Goal: Task Accomplishment & Management: Manage account settings

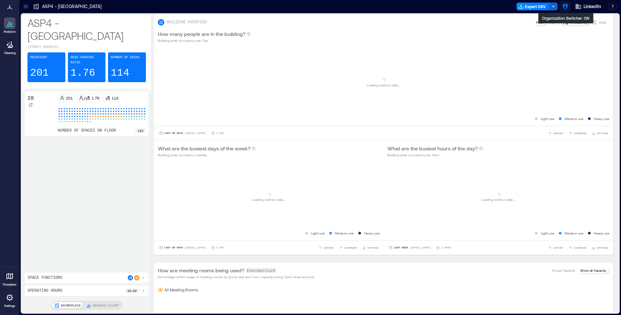
click at [568, 3] on button "button" at bounding box center [565, 6] width 10 height 10
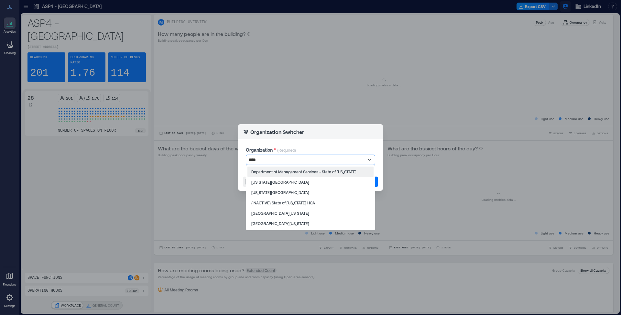
type input "*****"
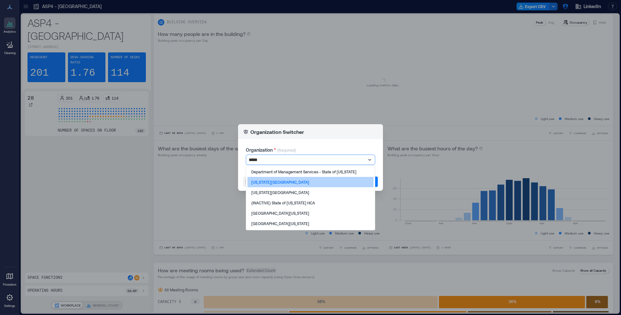
click at [320, 184] on div "[US_STATE][GEOGRAPHIC_DATA]" at bounding box center [310, 182] width 126 height 10
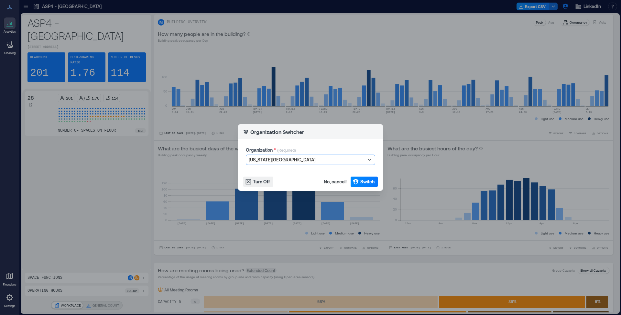
click at [352, 188] on footer "Turn Off No, cancel! Switch" at bounding box center [310, 182] width 145 height 18
click at [365, 182] on span "Switch" at bounding box center [367, 181] width 14 height 6
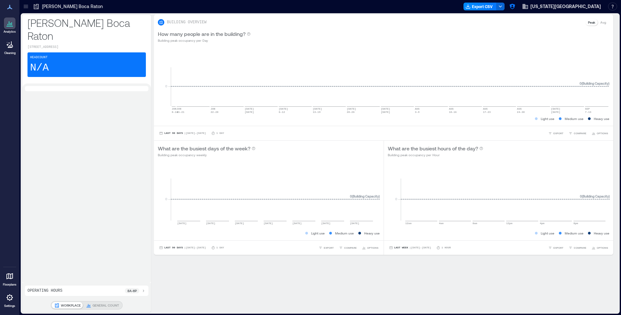
click at [5, 299] on div at bounding box center [10, 298] width 12 height 12
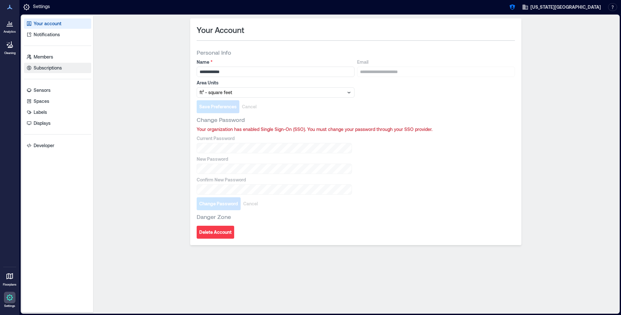
click at [76, 63] on link "Subscriptions" at bounding box center [57, 68] width 67 height 10
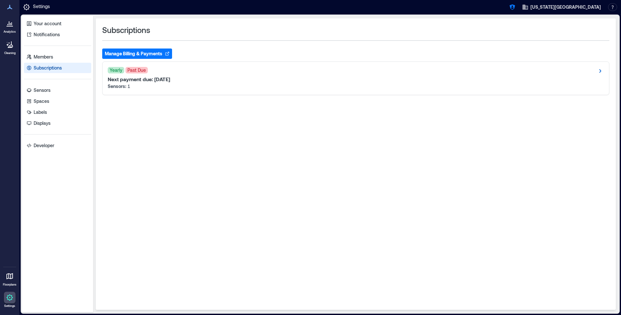
click at [14, 20] on div at bounding box center [10, 23] width 12 height 12
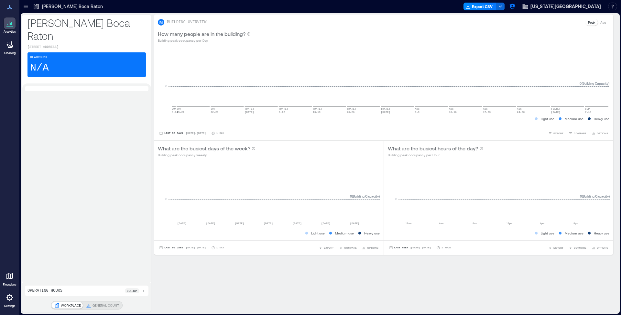
click at [12, 32] on p "Analytics" at bounding box center [10, 32] width 12 height 4
click at [26, 15] on div "SE Wimberly Boca Raton 777 Glades Road, Boca Raton, FL 33431 Headcount N/A" at bounding box center [86, 49] width 129 height 69
click at [28, 11] on div at bounding box center [26, 6] width 10 height 10
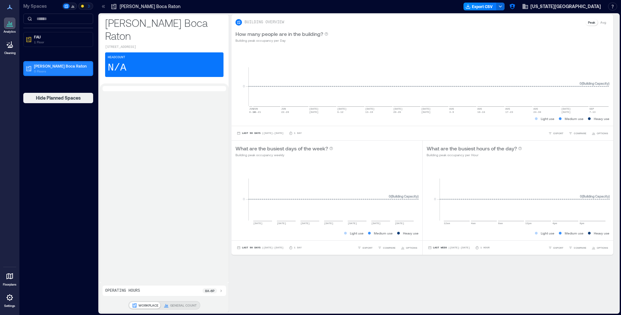
click at [45, 73] on div "SE Wimberly Boca Raton 0 Floors" at bounding box center [58, 68] width 68 height 13
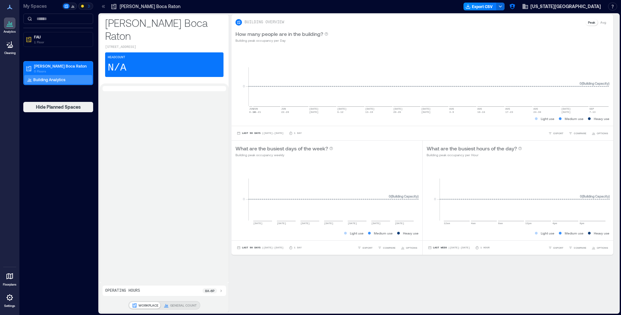
click at [50, 78] on p "Building Analytics" at bounding box center [49, 79] width 32 height 5
click at [55, 65] on p "SE Wimberly Boca Raton" at bounding box center [61, 65] width 54 height 5
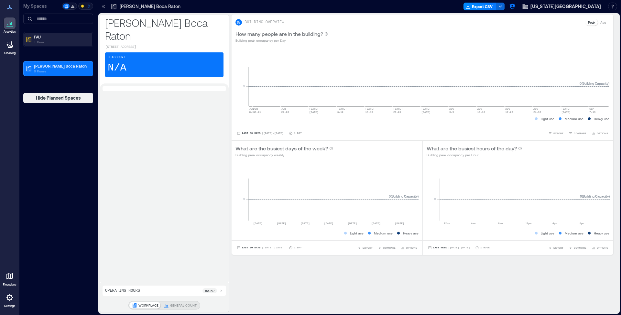
click at [48, 43] on p "1 Floor" at bounding box center [61, 41] width 54 height 5
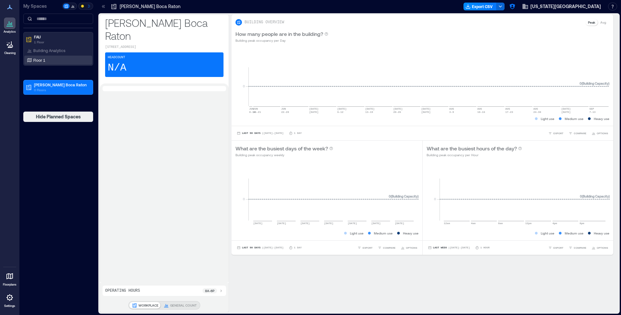
click at [46, 60] on div "Floor 1" at bounding box center [57, 60] width 63 height 6
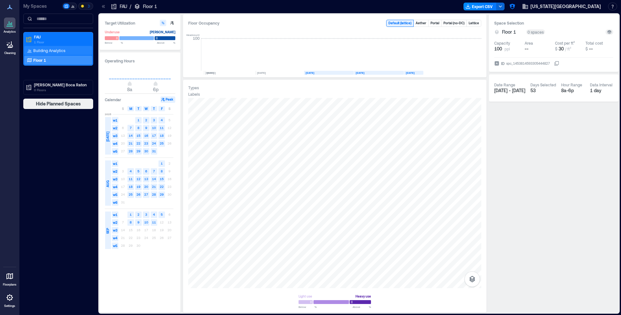
click at [52, 48] on p "Building Analytics" at bounding box center [49, 50] width 32 height 5
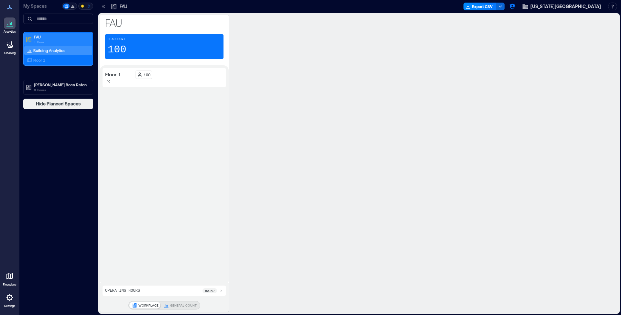
click at [52, 37] on p "FAU" at bounding box center [61, 36] width 54 height 5
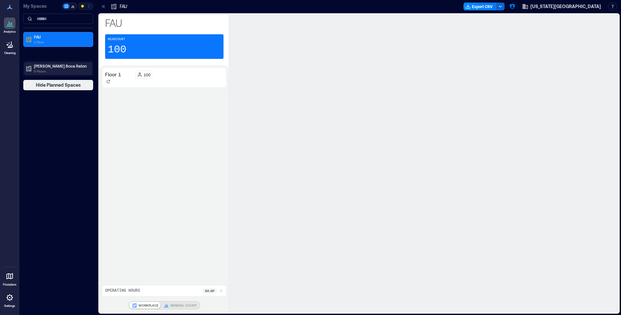
click at [53, 69] on p "0 Floors" at bounding box center [61, 71] width 54 height 5
click at [53, 75] on div "Building Analytics" at bounding box center [58, 79] width 68 height 9
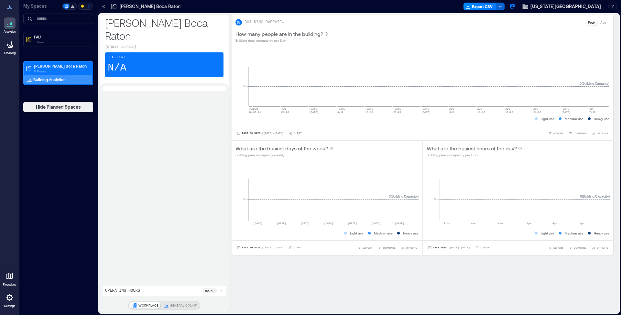
click at [11, 295] on icon at bounding box center [9, 297] width 6 height 6
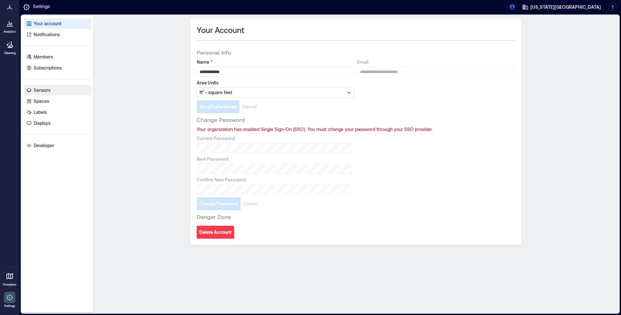
click at [68, 89] on link "Sensors" at bounding box center [57, 90] width 67 height 10
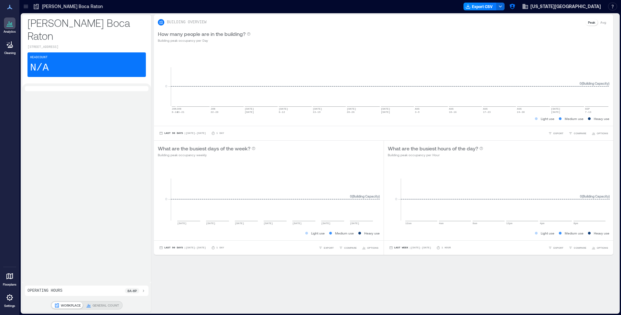
click at [15, 299] on div at bounding box center [10, 298] width 12 height 12
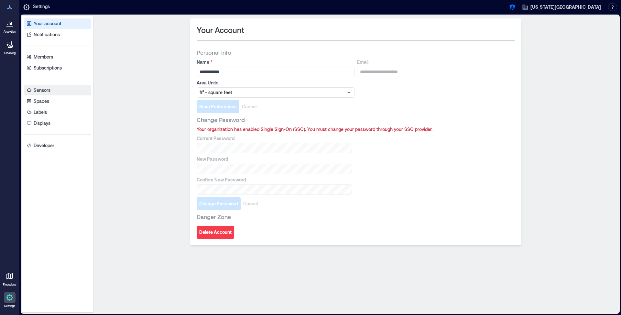
click at [70, 93] on link "Sensors" at bounding box center [57, 90] width 67 height 10
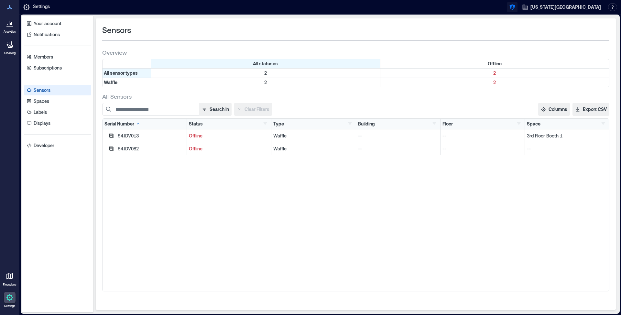
click at [515, 7] on icon "button" at bounding box center [511, 7] width 5 height 5
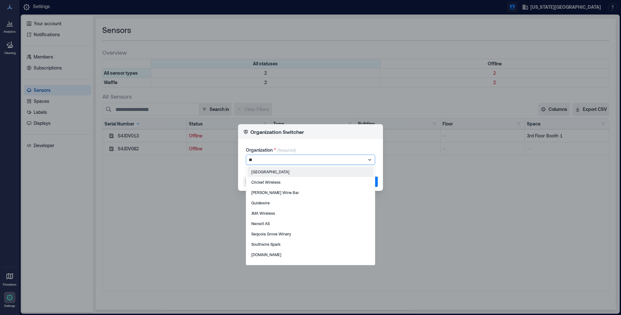
type input "***"
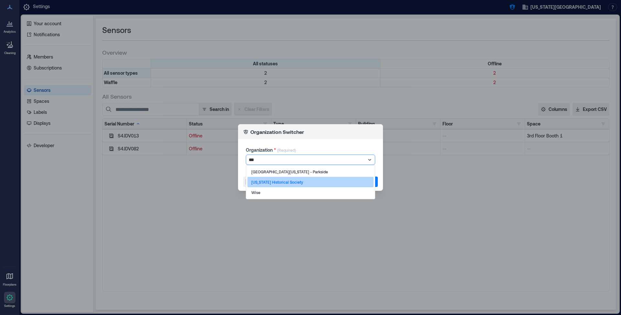
click at [274, 187] on div "Wisconsin Historical Society" at bounding box center [310, 182] width 126 height 10
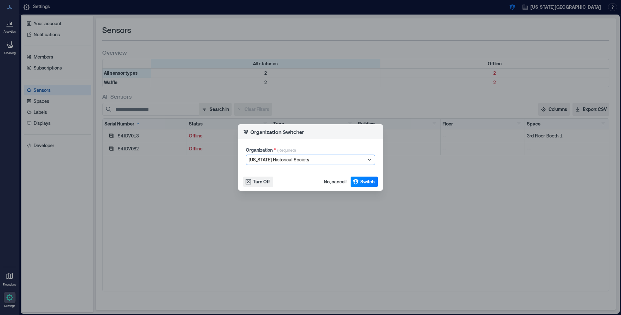
click at [274, 187] on footer "Turn Off No, cancel! Switch" at bounding box center [310, 182] width 145 height 18
click at [309, 163] on div at bounding box center [307, 160] width 117 height 8
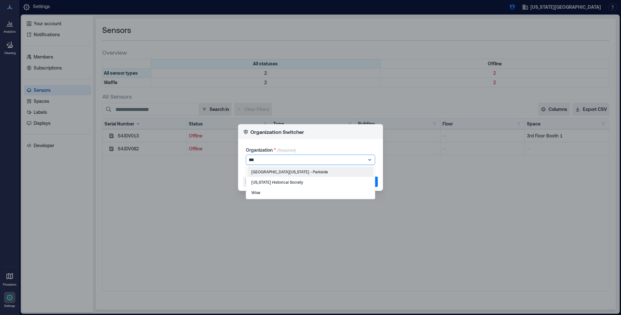
type input "****"
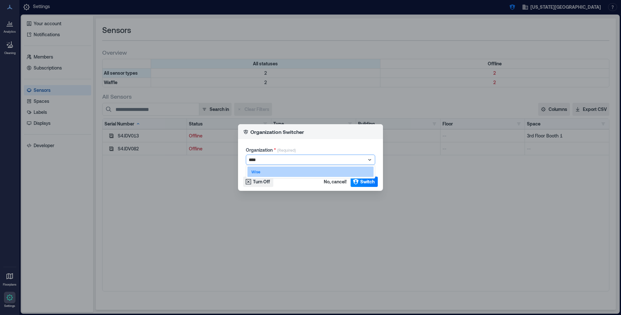
click at [319, 168] on div "Wise" at bounding box center [310, 171] width 126 height 10
click at [352, 184] on icon "button" at bounding box center [355, 181] width 6 height 6
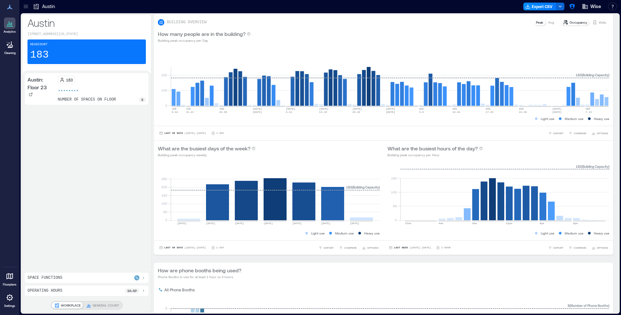
click at [10, 292] on div at bounding box center [10, 298] width 12 height 12
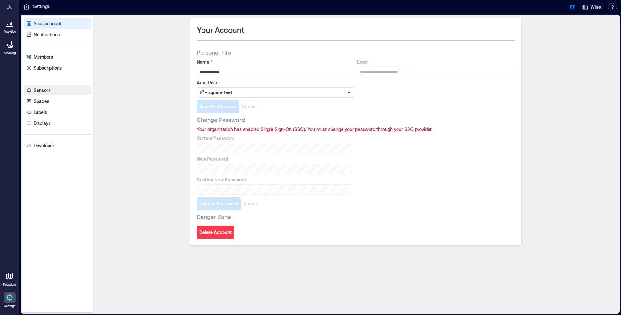
click at [56, 85] on link "Sensors" at bounding box center [57, 90] width 67 height 10
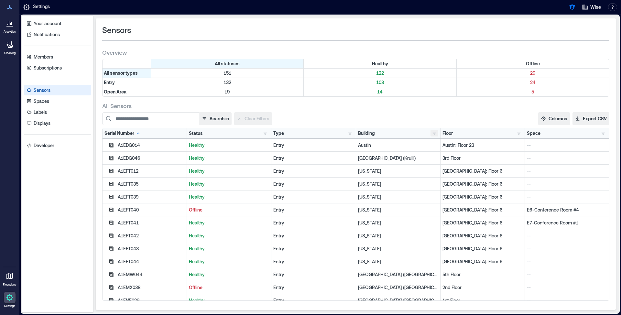
click at [432, 134] on button "button" at bounding box center [434, 133] width 8 height 6
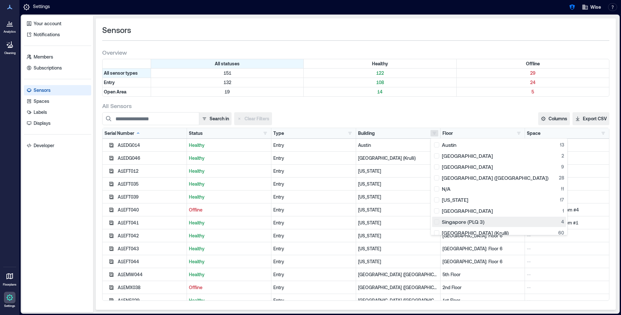
scroll to position [15, 0]
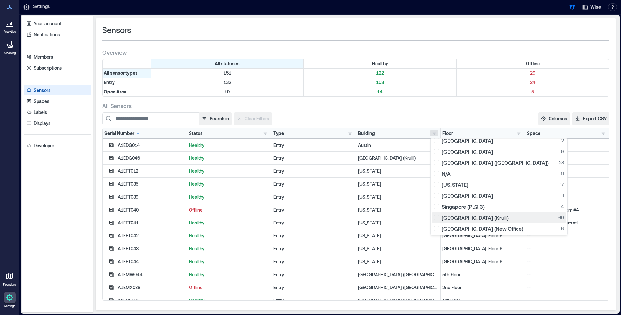
click at [438, 219] on div "[GEOGRAPHIC_DATA] (Krulli) 60" at bounding box center [499, 217] width 130 height 6
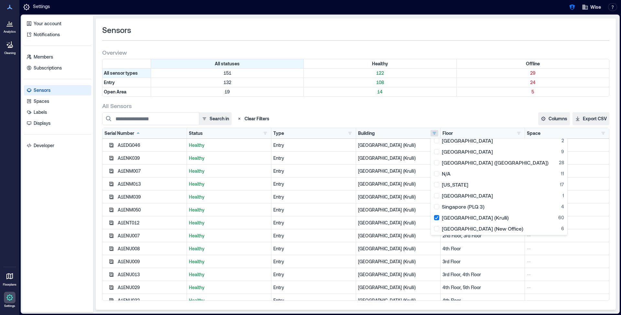
click at [399, 124] on div "Search in Clear Filters Columns Serial Number Status Type Building Floor Space …" at bounding box center [355, 118] width 507 height 13
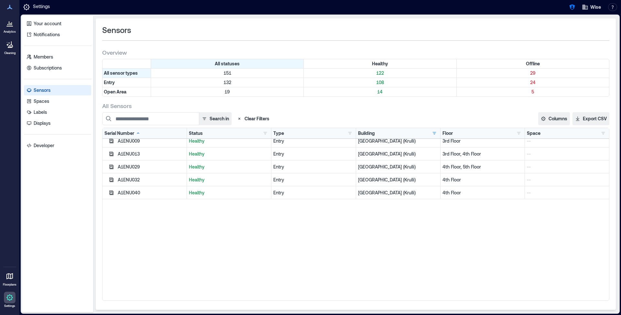
scroll to position [0, 0]
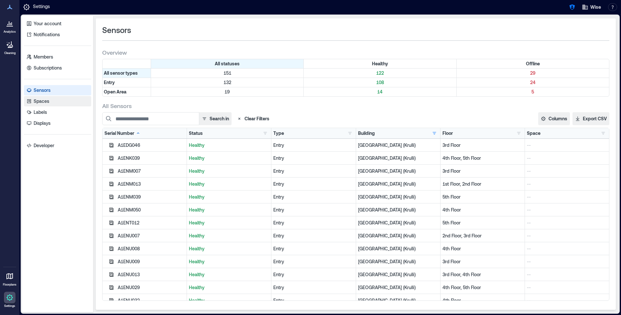
click at [58, 102] on link "Spaces" at bounding box center [57, 101] width 67 height 10
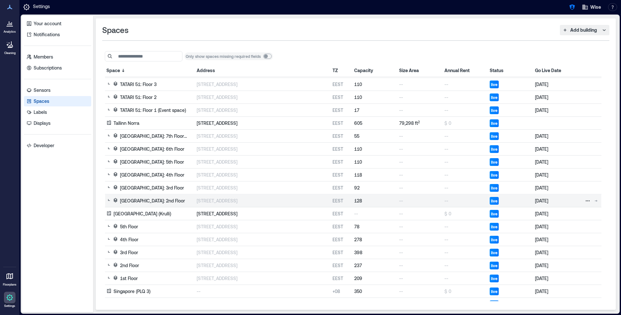
scroll to position [104, 0]
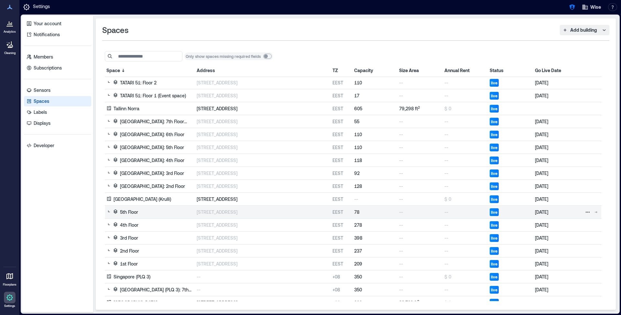
click at [148, 210] on div "5th Floor" at bounding box center [150, 212] width 90 height 9
click at [120, 212] on p "5th Floor" at bounding box center [129, 212] width 18 height 6
